Goal: Task Accomplishment & Management: Use online tool/utility

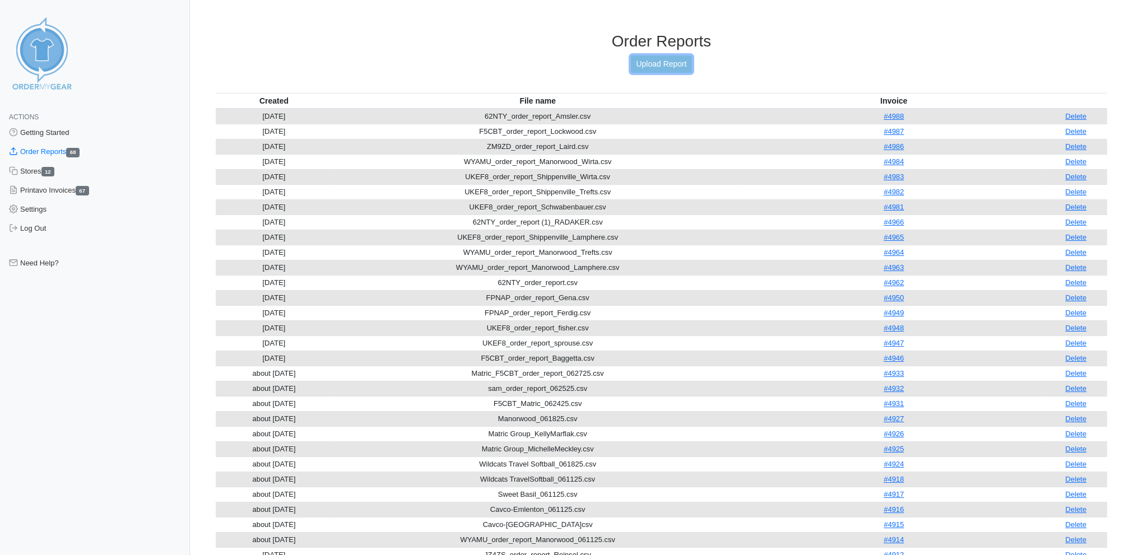
click at [664, 59] on link "Upload Report" at bounding box center [661, 63] width 60 height 17
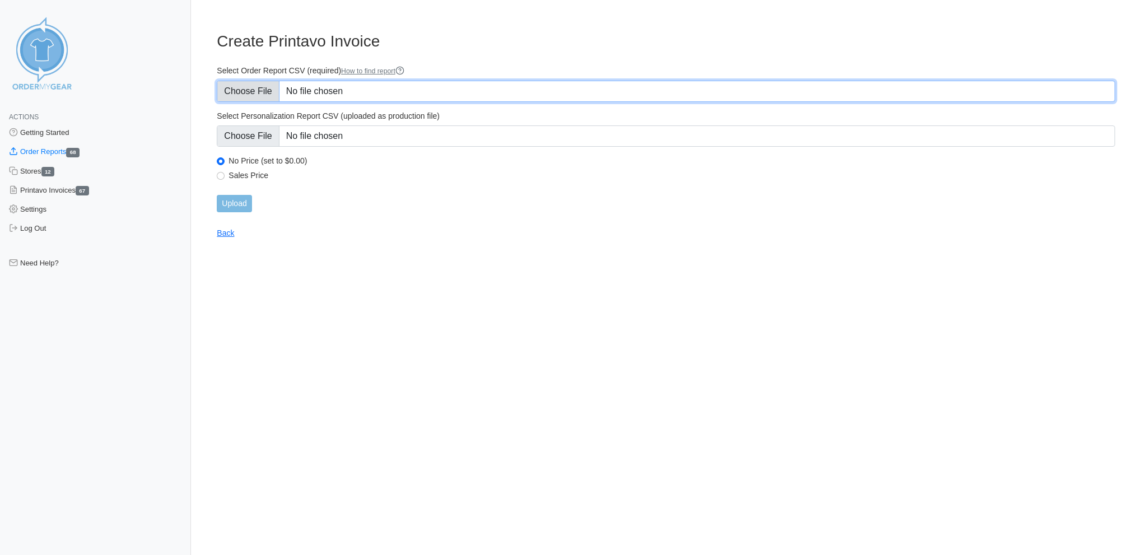
click at [246, 85] on input "Select Order Report CSV (required) How to find report" at bounding box center [666, 91] width 898 height 21
type input "C:\fakepath\HFECZ_order_report_Wildcats Football.csv"
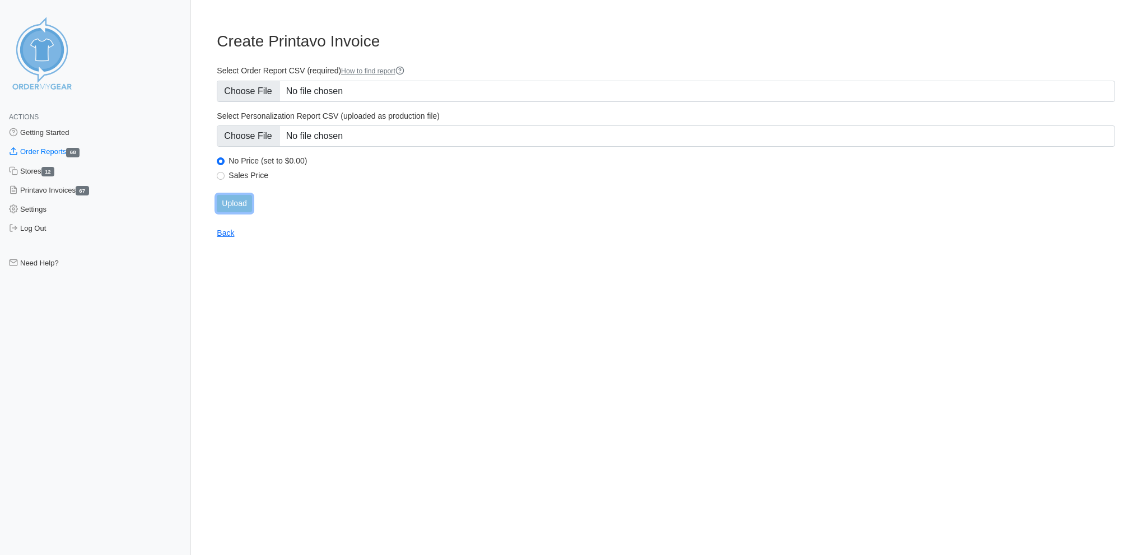
click at [232, 195] on input "Upload" at bounding box center [234, 203] width 35 height 17
